Goal: Book appointment/travel/reservation

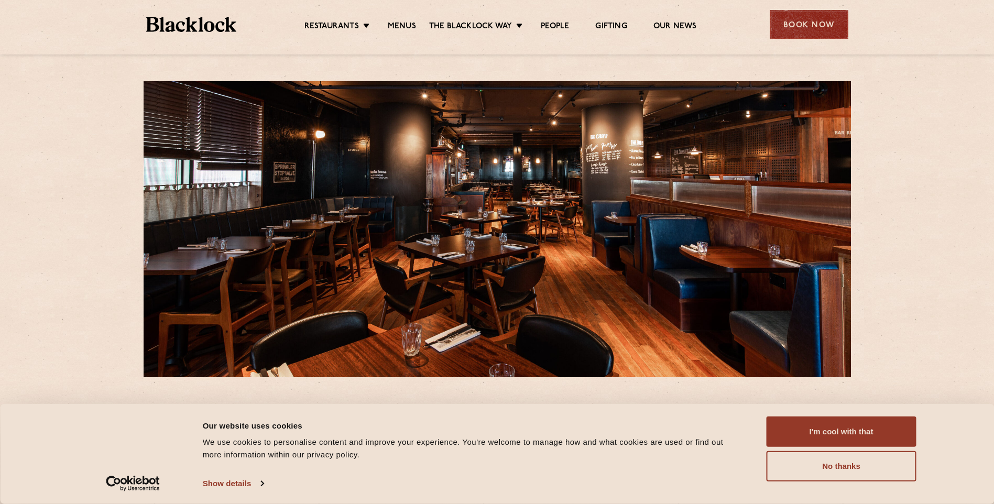
click at [802, 32] on div "Book Now" at bounding box center [809, 24] width 79 height 29
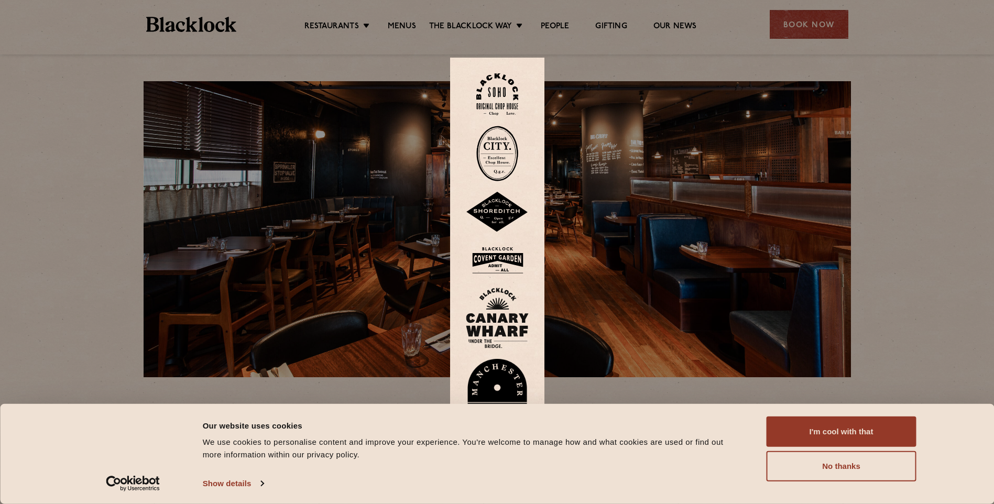
click at [485, 311] on img at bounding box center [497, 318] width 63 height 61
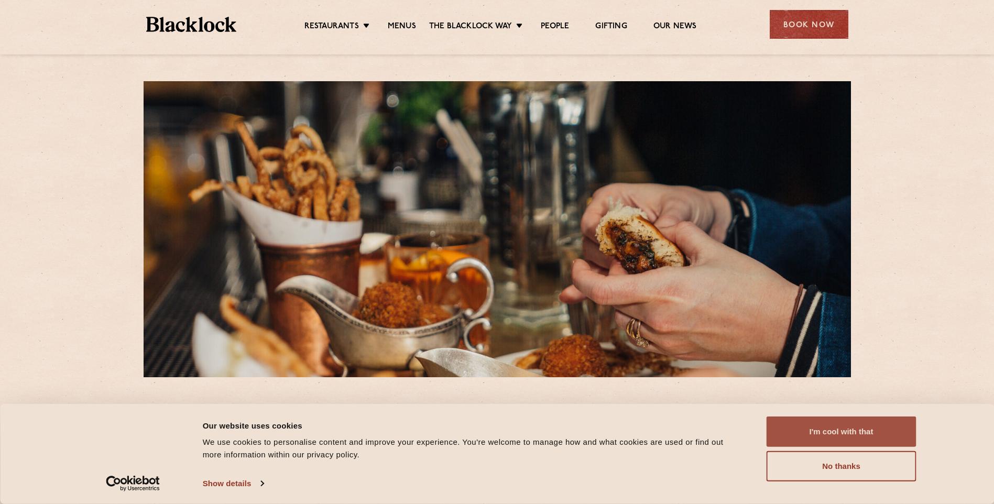
click at [836, 436] on button "I'm cool with that" at bounding box center [842, 432] width 150 height 30
